Goal: Task Accomplishment & Management: Manage account settings

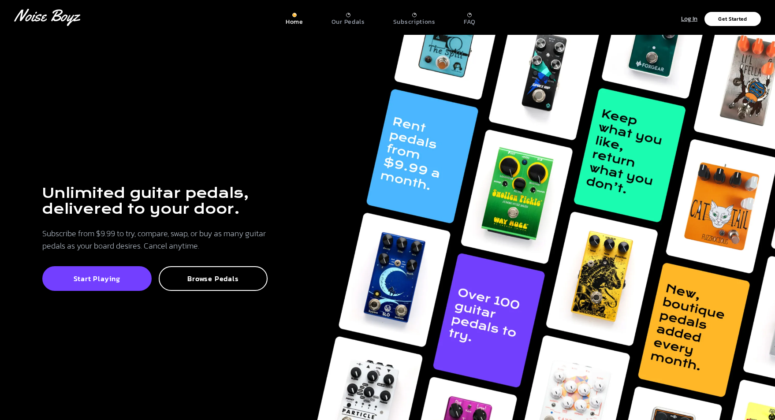
click at [689, 21] on p "Log In" at bounding box center [689, 19] width 16 height 10
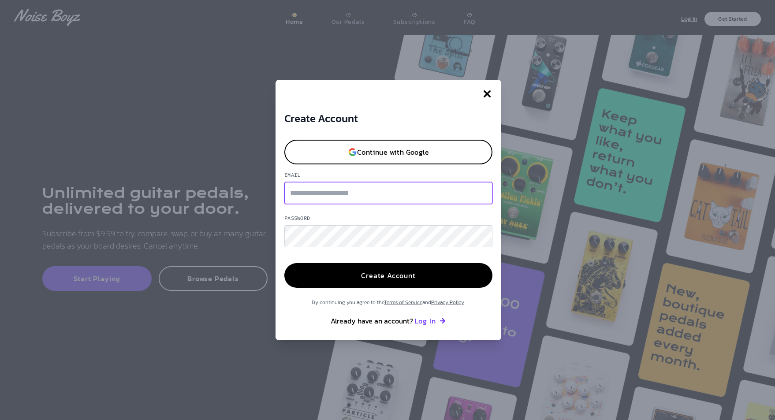
click at [319, 193] on input "Email" at bounding box center [388, 193] width 208 height 22
click at [323, 194] on input "Email" at bounding box center [388, 193] width 208 height 22
type input "**********"
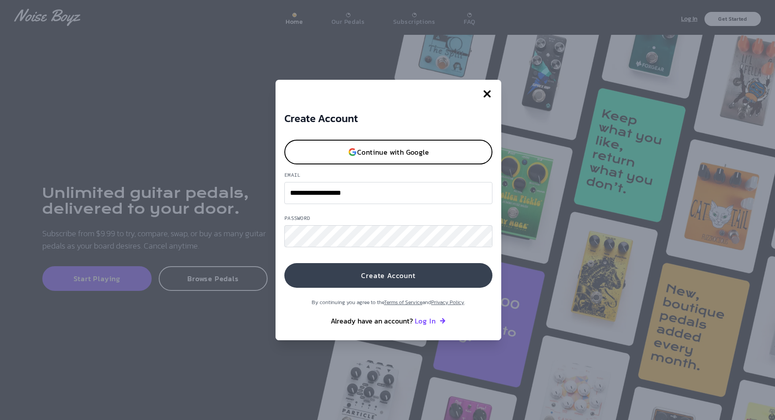
click at [373, 284] on button "Create Account" at bounding box center [388, 275] width 208 height 25
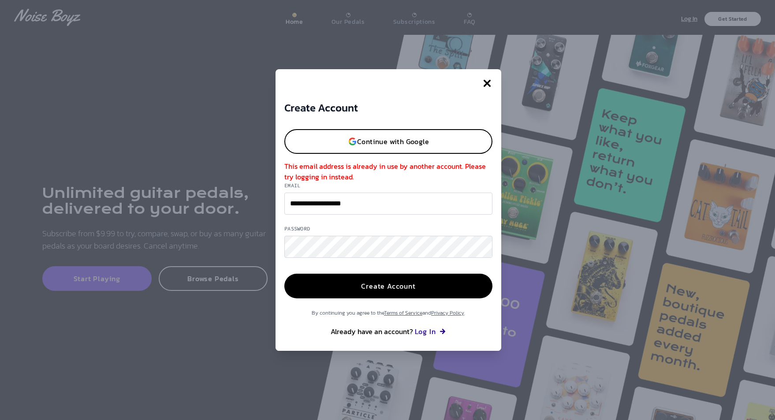
click at [423, 332] on button "Log In" at bounding box center [431, 331] width 32 height 11
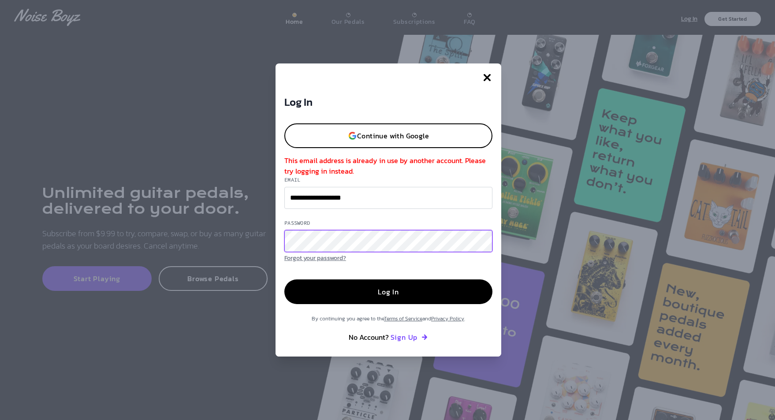
click at [284, 279] on button "Log In" at bounding box center [388, 291] width 208 height 25
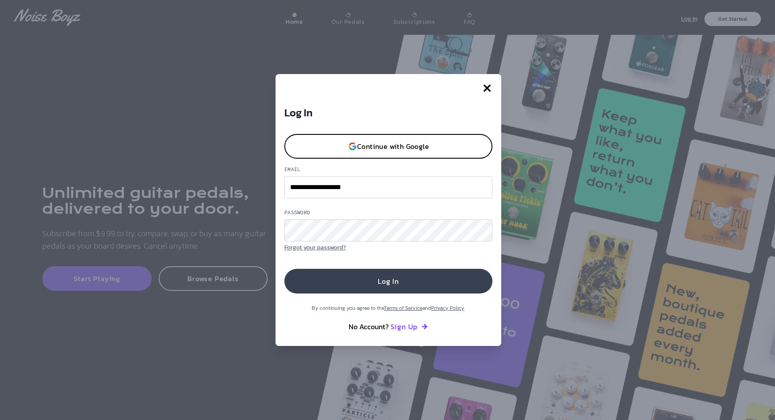
click at [379, 283] on button "Log In" at bounding box center [388, 281] width 208 height 25
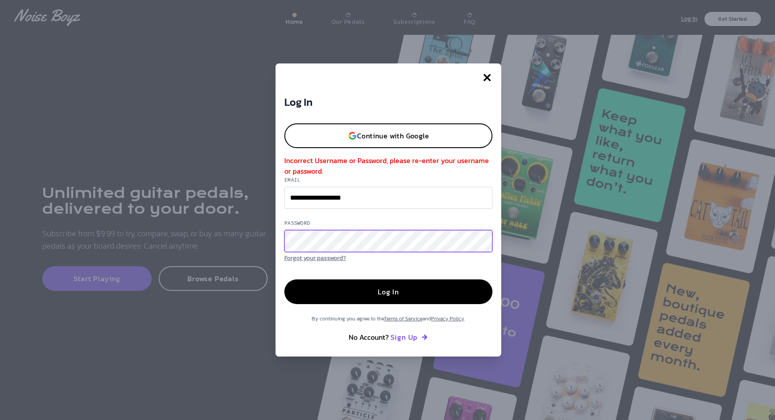
click at [284, 279] on button "Log In" at bounding box center [388, 291] width 208 height 25
click at [324, 257] on button "Forgot your password?" at bounding box center [315, 258] width 62 height 10
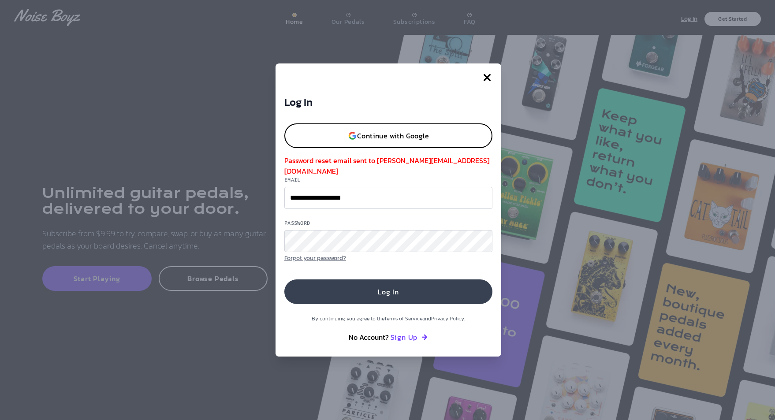
click at [384, 293] on button "Log In" at bounding box center [388, 291] width 208 height 25
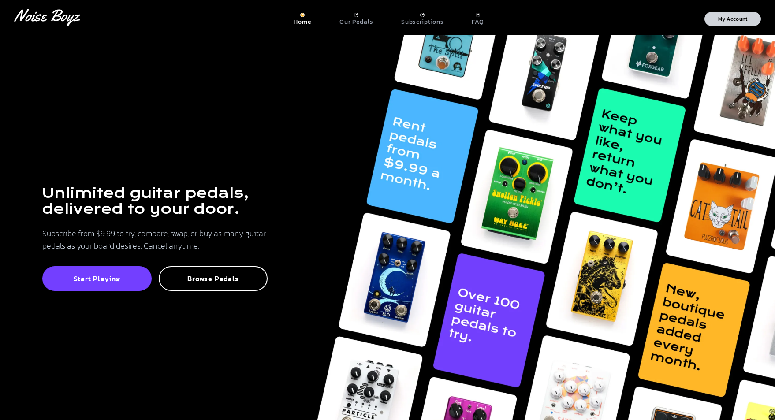
click at [718, 16] on p "My Account" at bounding box center [733, 18] width 30 height 5
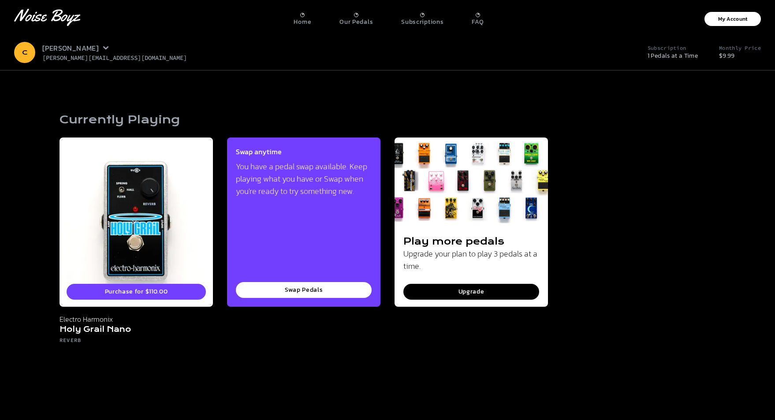
click at [102, 48] on icon at bounding box center [105, 47] width 7 height 7
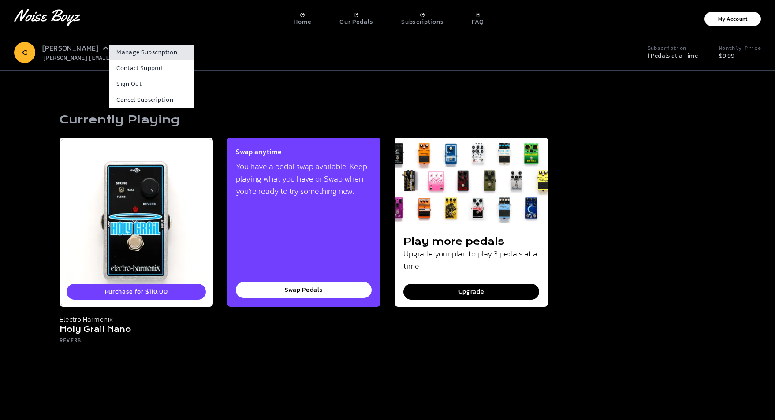
click at [118, 56] on link "Manage Subscription" at bounding box center [151, 52] width 85 height 16
